Goal: Navigation & Orientation: Find specific page/section

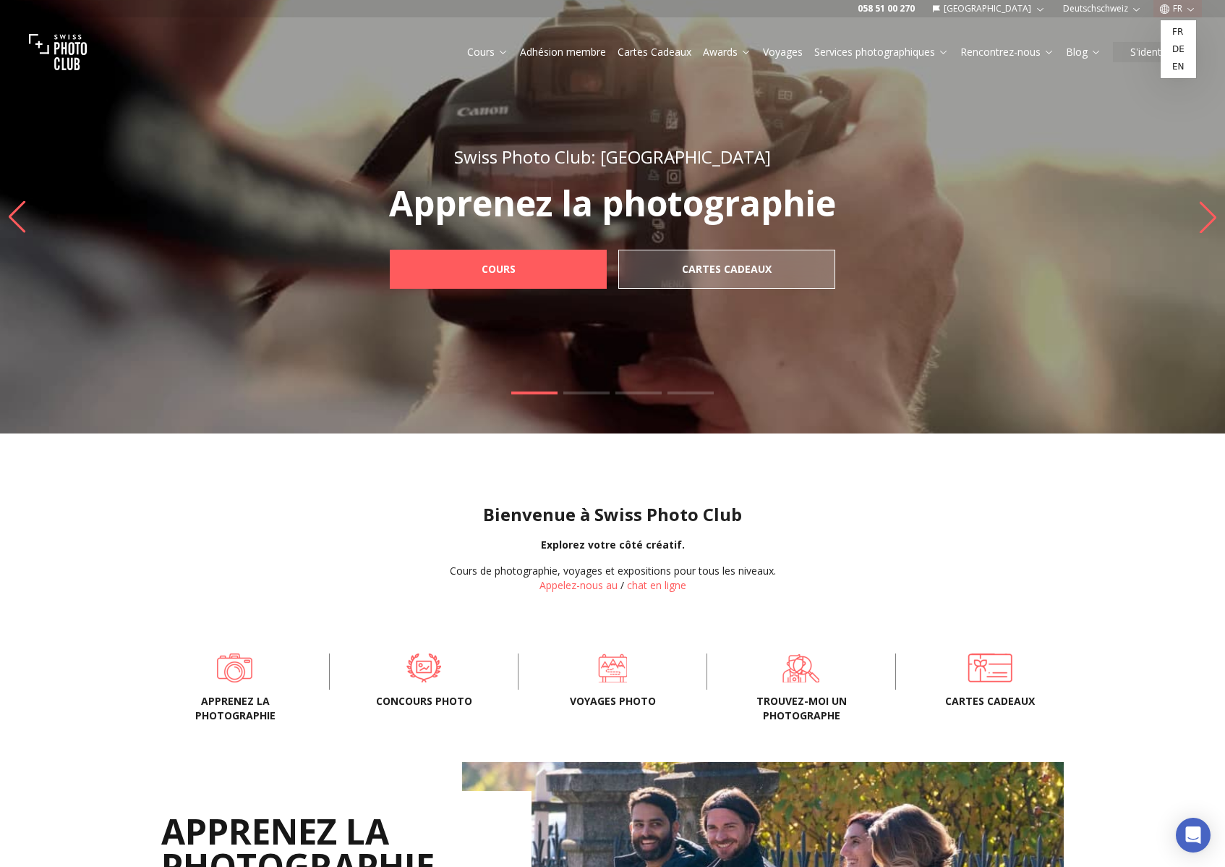
click at [1176, 7] on button "FR" at bounding box center [1178, 8] width 48 height 17
click at [1178, 51] on link "de" at bounding box center [1179, 49] width 30 height 17
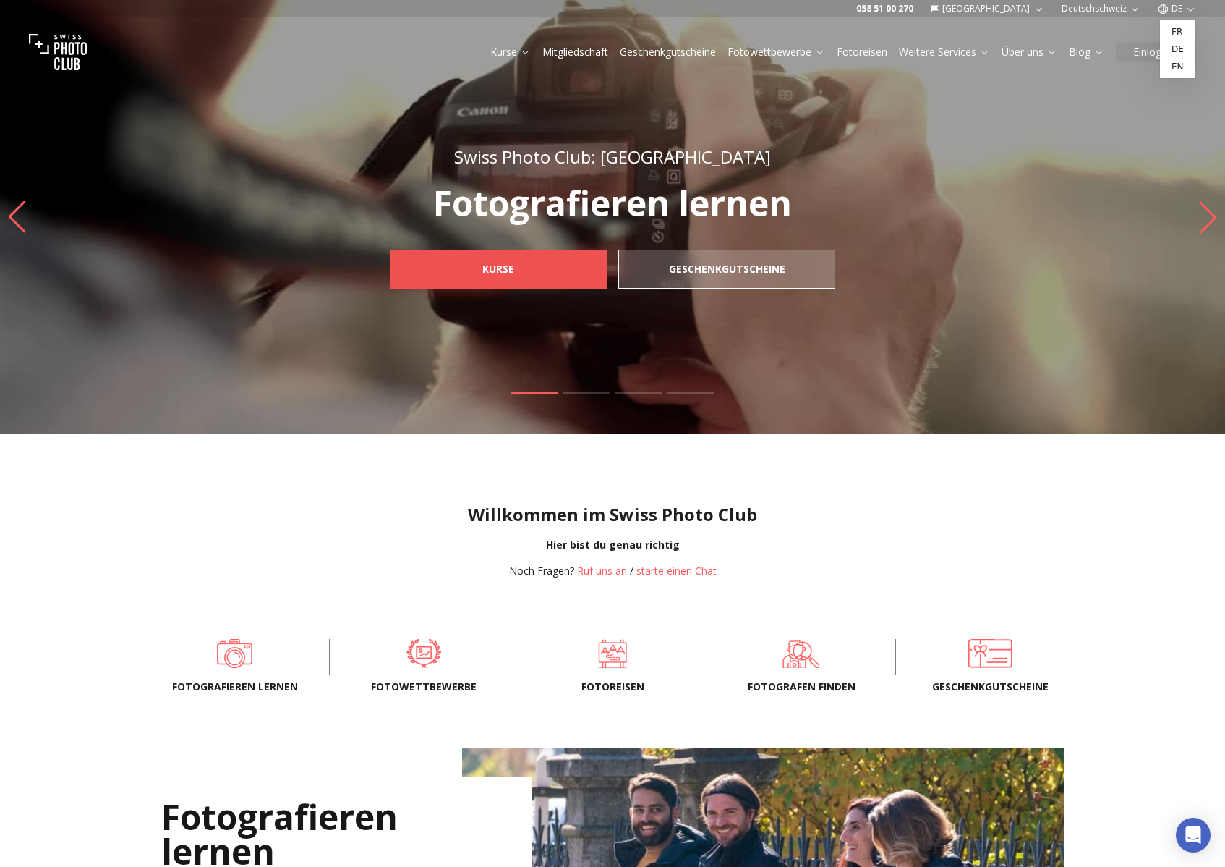
click at [501, 259] on span "Kurse" at bounding box center [498, 269] width 55 height 26
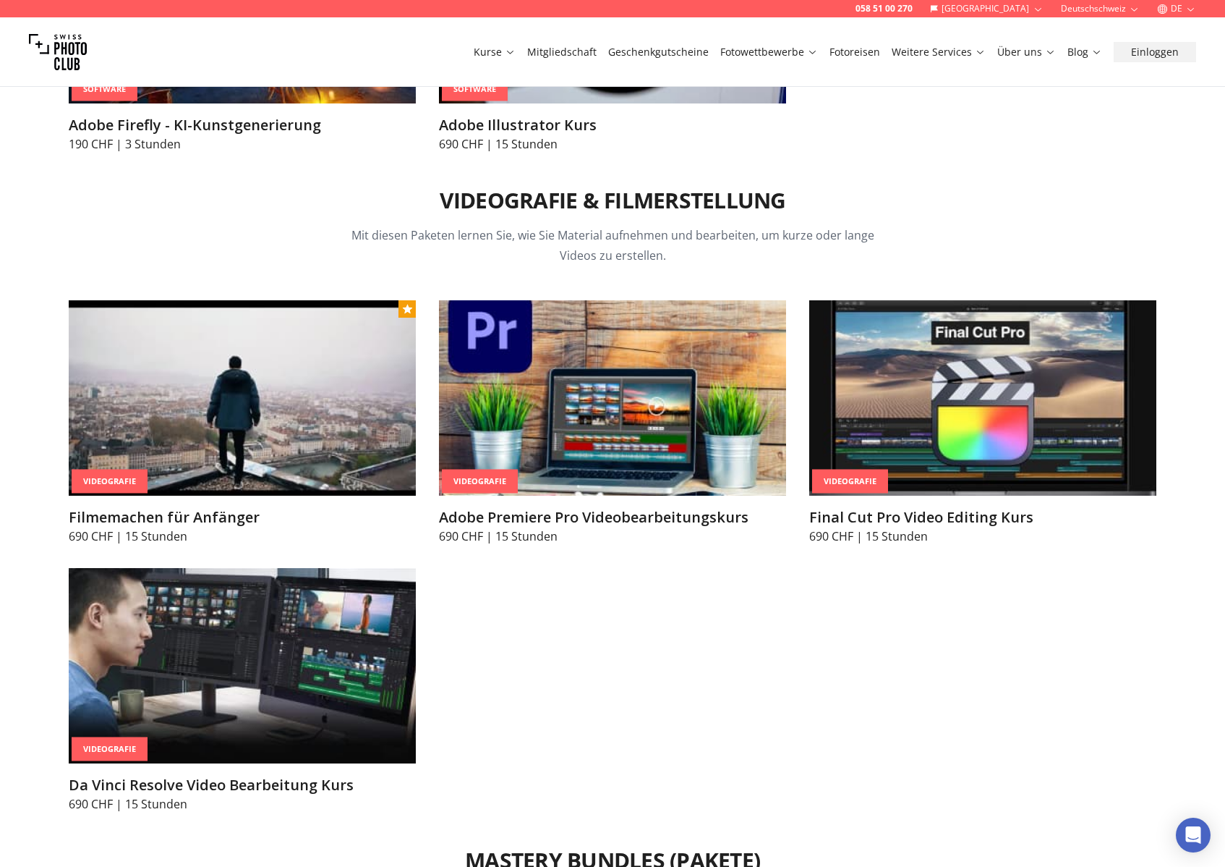
scroll to position [5426, 0]
